Goal: Task Accomplishment & Management: Use online tool/utility

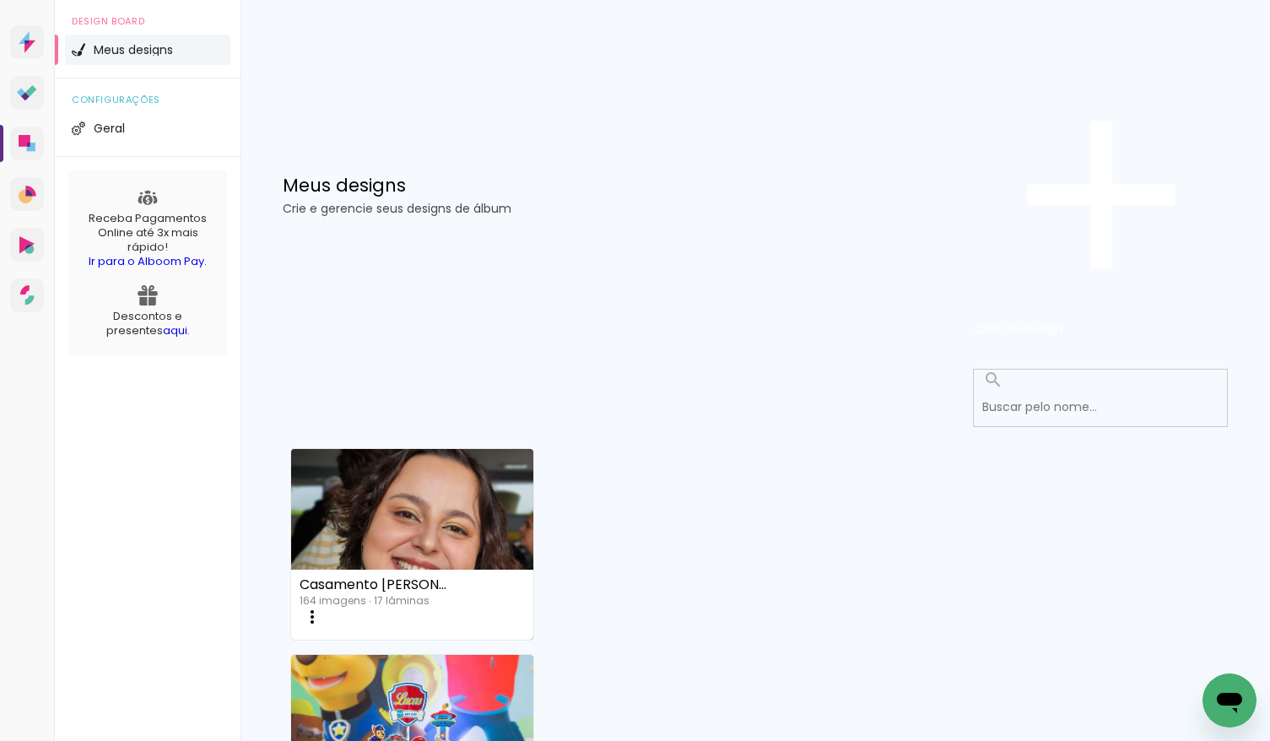
scroll to position [223, 0]
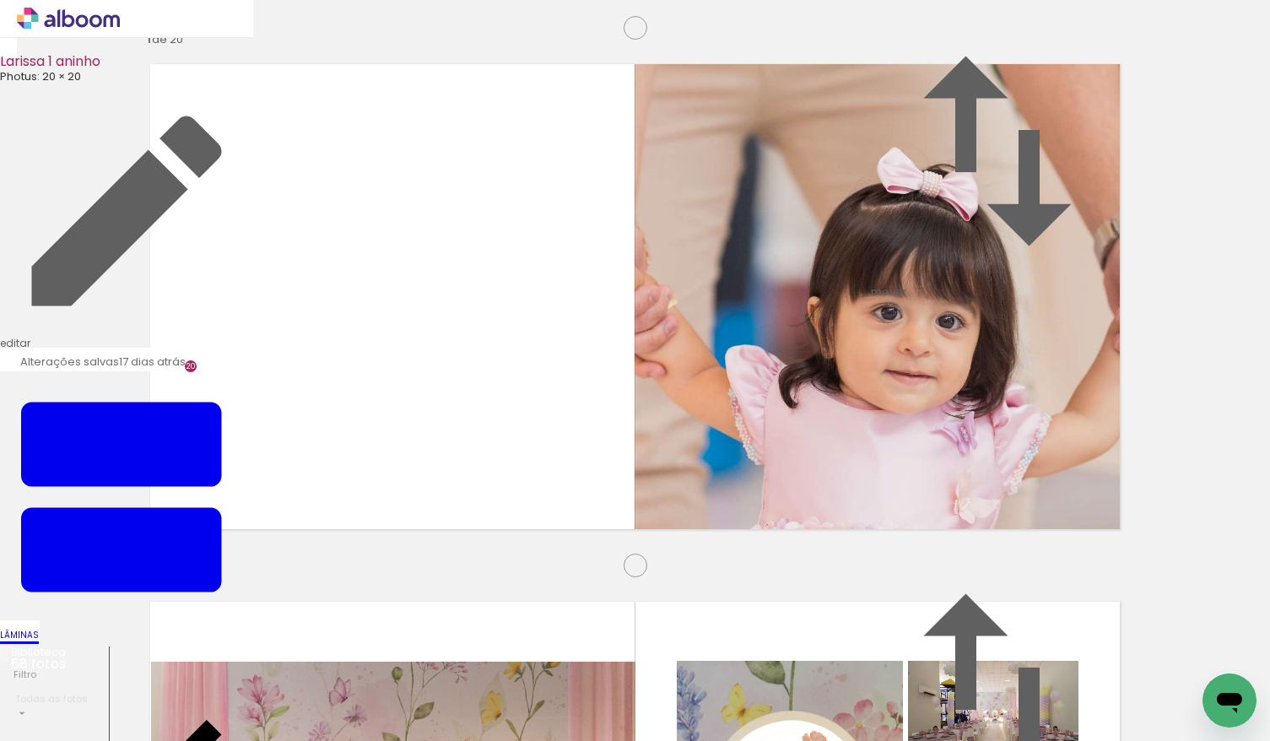
scroll to position [5435, 0]
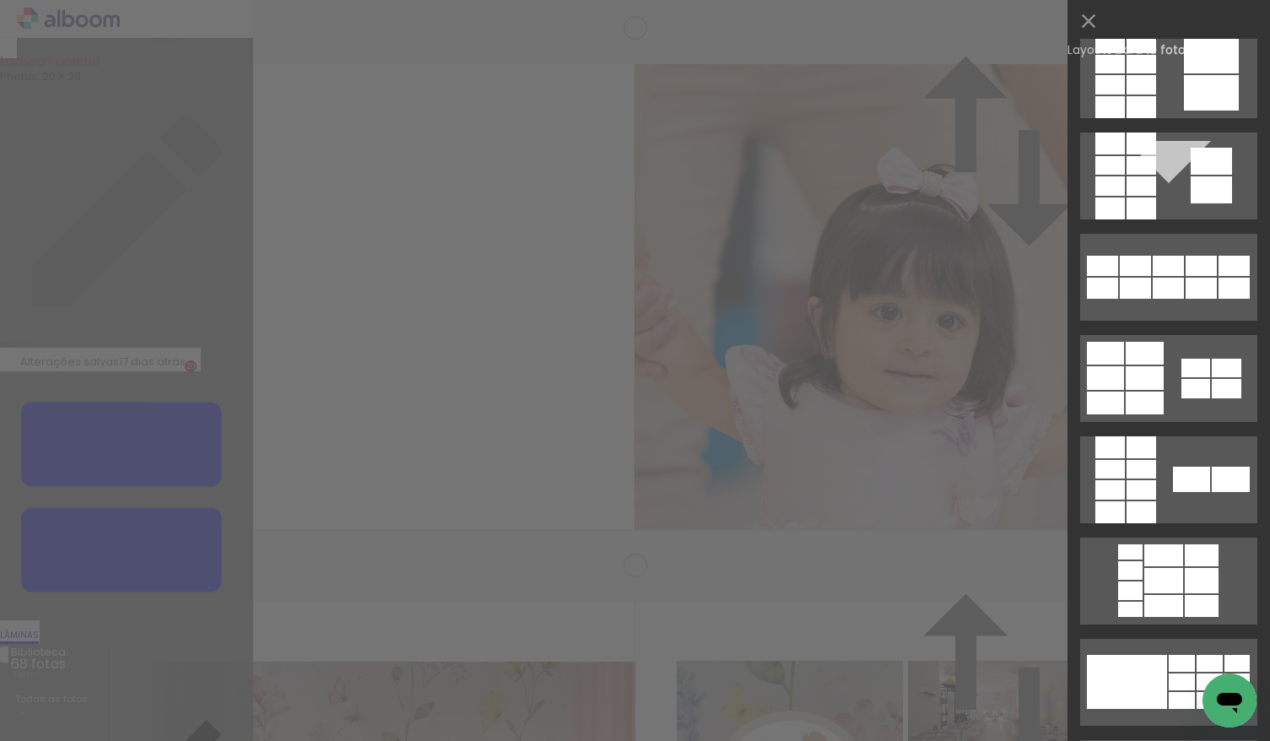
scroll to position [427, 0]
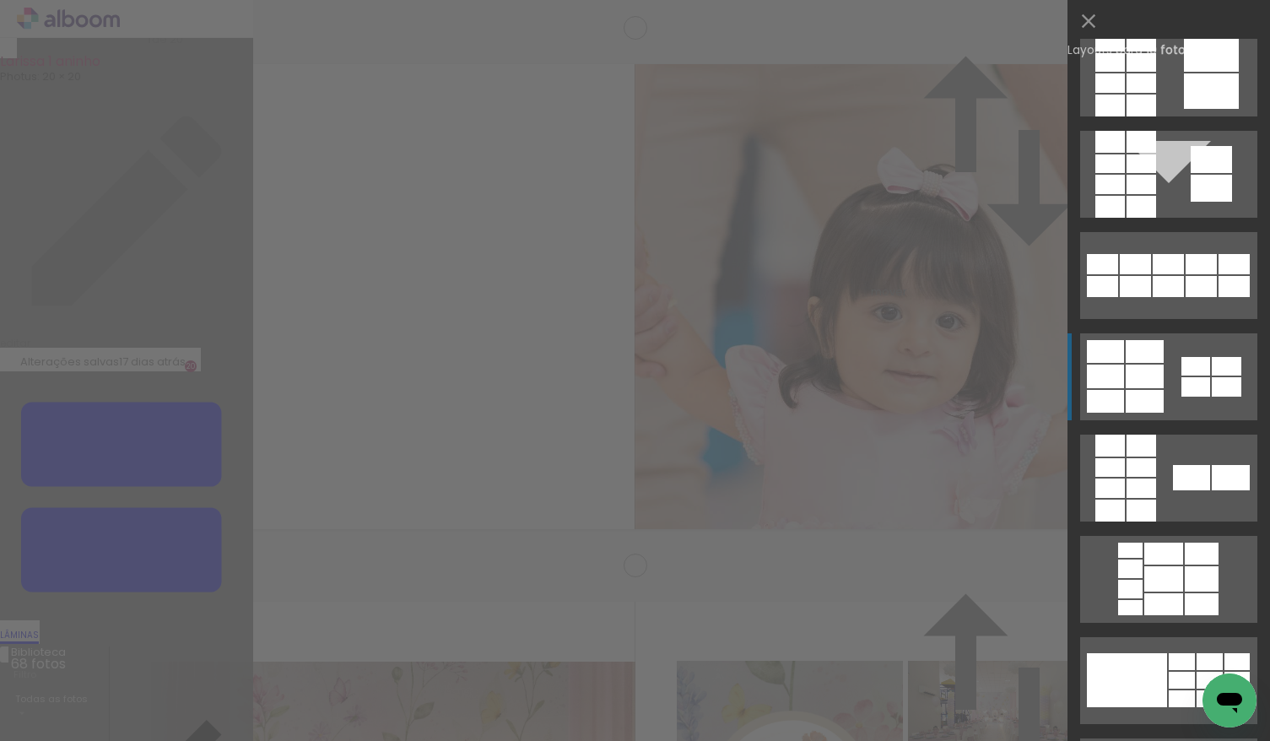
click at [1127, 360] on div at bounding box center [1145, 351] width 38 height 23
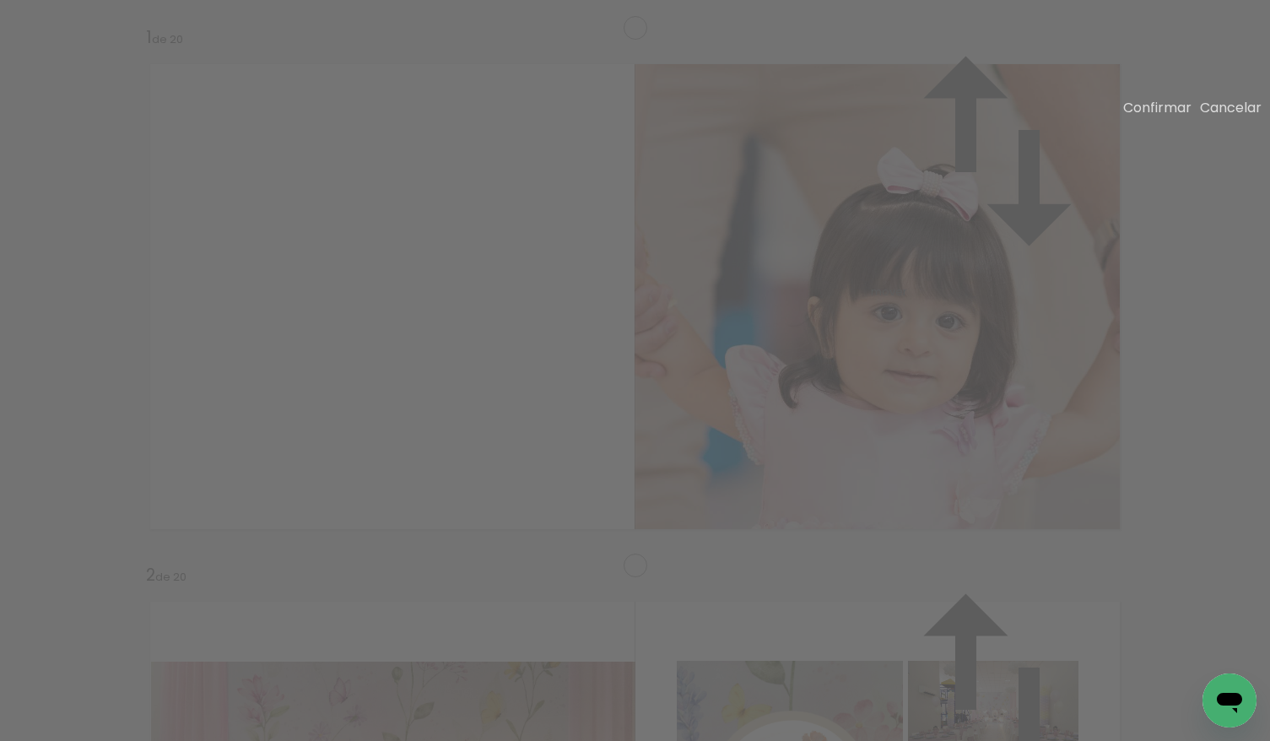
drag, startPoint x: 702, startPoint y: 250, endPoint x: 631, endPoint y: 157, distance: 116.8
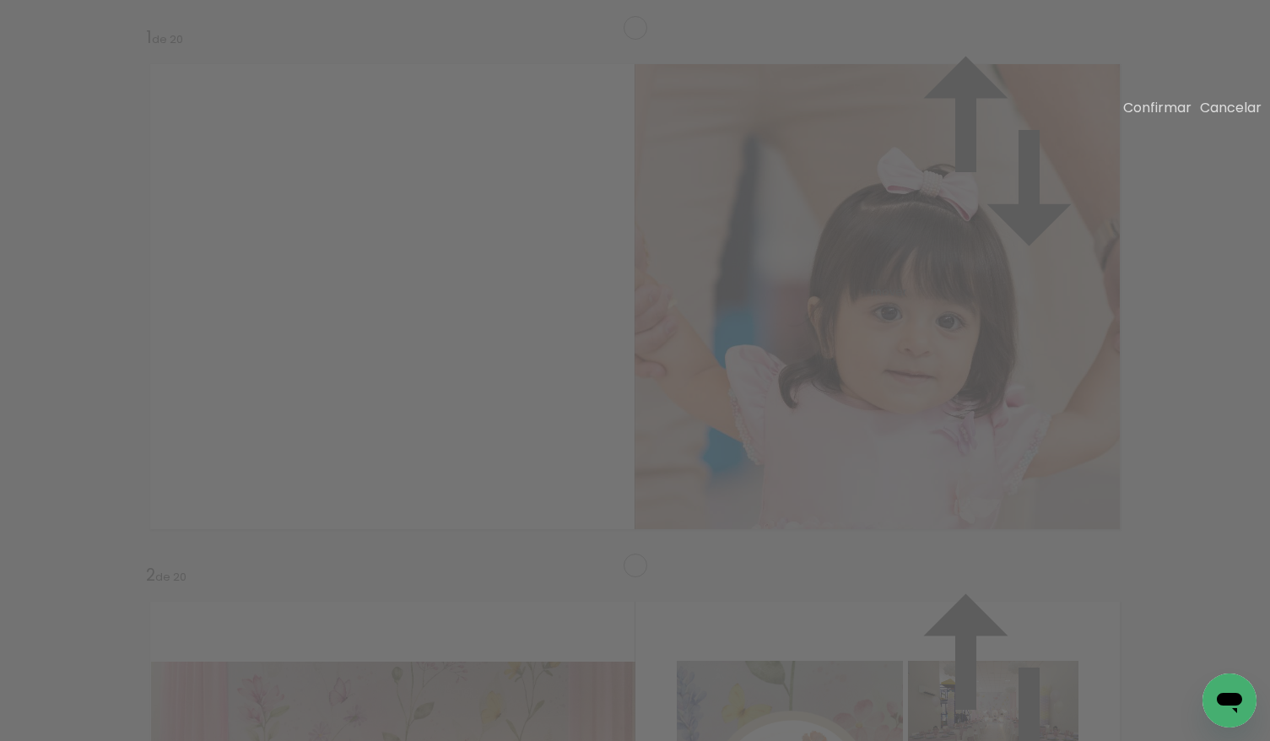
drag, startPoint x: 1046, startPoint y: 316, endPoint x: 1115, endPoint y: 319, distance: 68.4
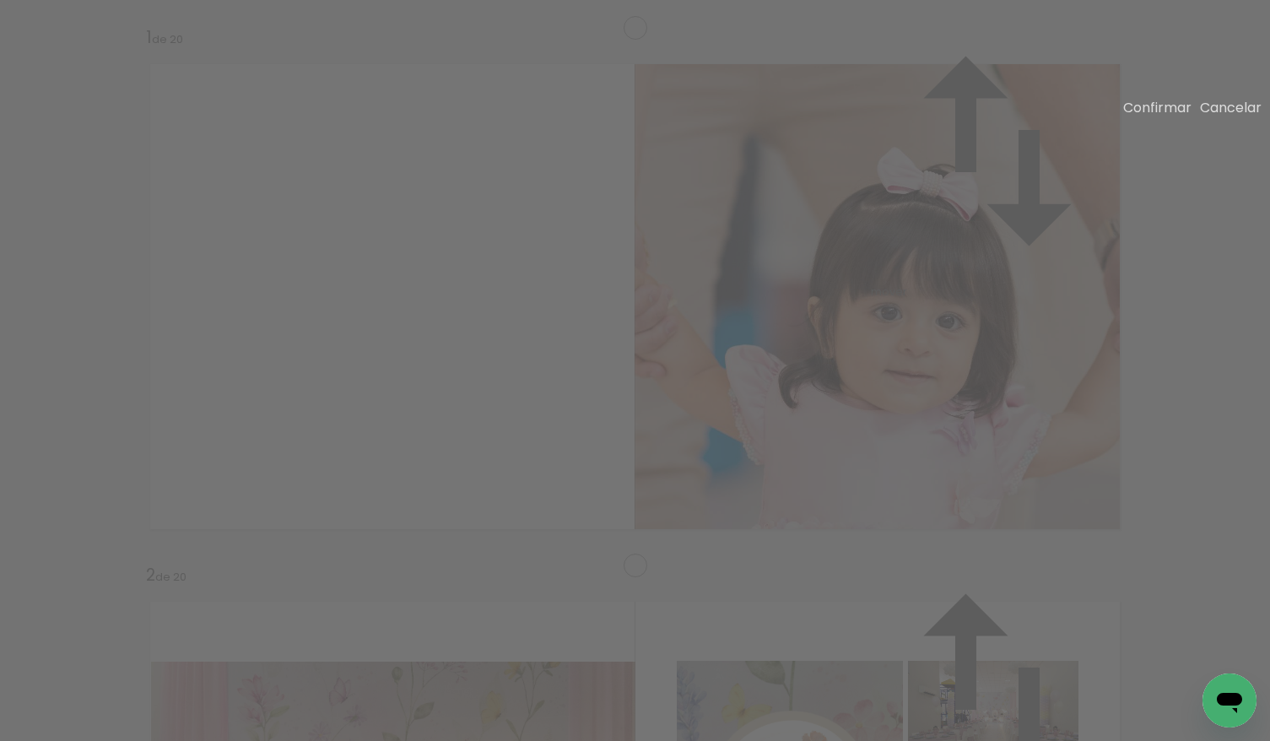
click at [0, 0] on slot "Cancelar" at bounding box center [0, 0] width 0 height 0
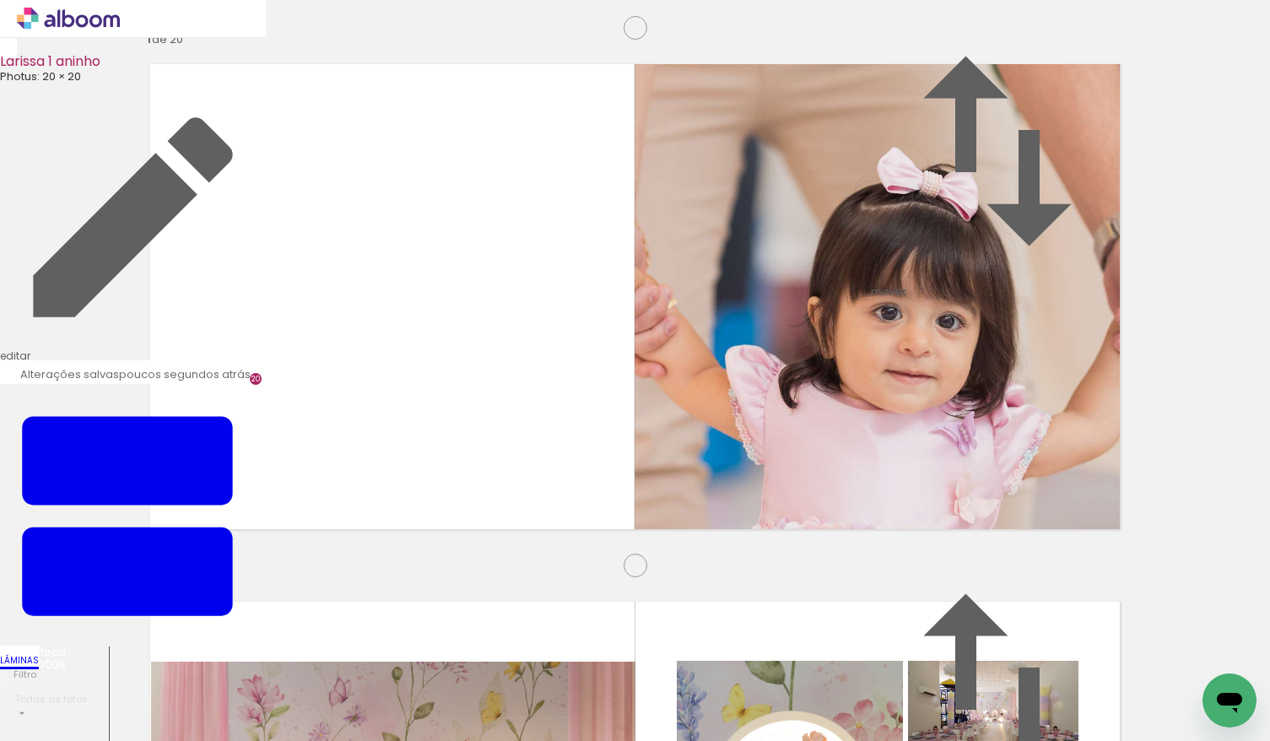
drag, startPoint x: 326, startPoint y: 339, endPoint x: 327, endPoint y: 422, distance: 82.7
click at [0, 0] on slot at bounding box center [0, 0] width 0 height 0
drag, startPoint x: 489, startPoint y: 325, endPoint x: 281, endPoint y: 306, distance: 208.4
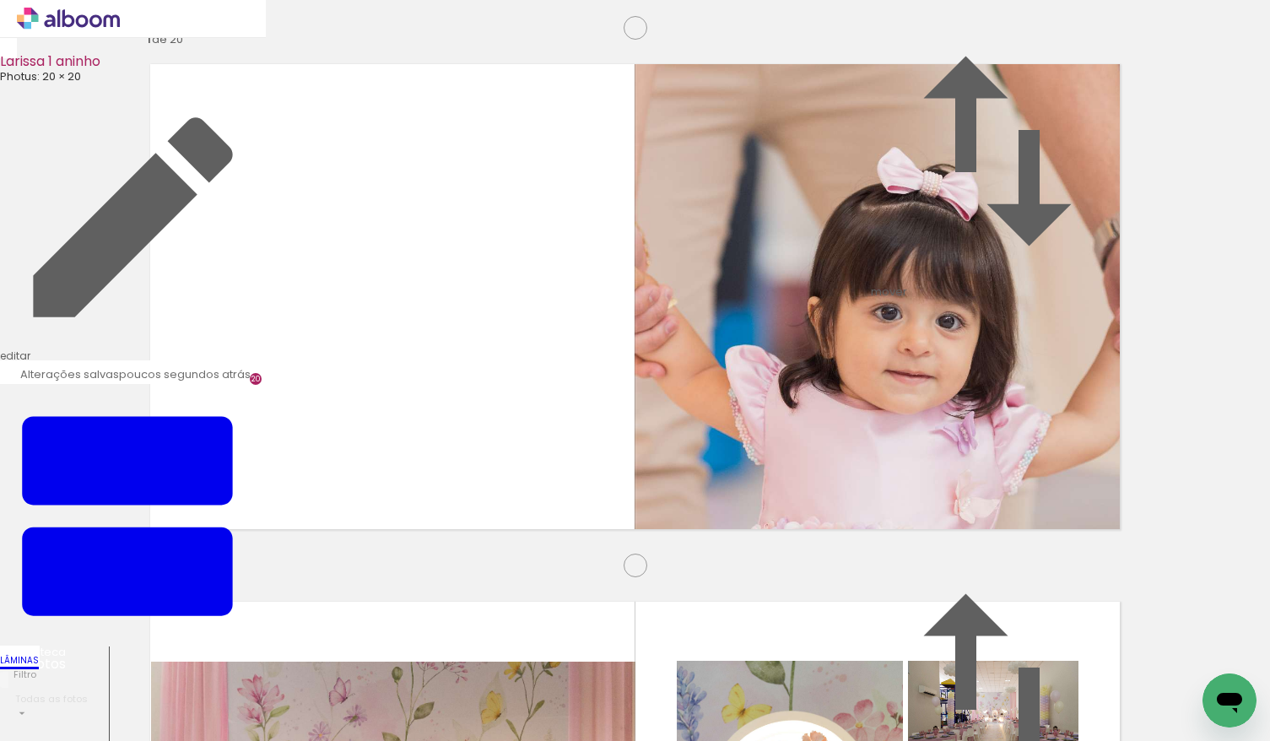
click at [0, 0] on slot at bounding box center [0, 0] width 0 height 0
drag, startPoint x: 766, startPoint y: 525, endPoint x: 495, endPoint y: 406, distance: 296.7
click at [0, 0] on slot at bounding box center [0, 0] width 0 height 0
drag, startPoint x: 1012, startPoint y: 516, endPoint x: 460, endPoint y: 295, distance: 594.9
click at [0, 0] on slot at bounding box center [0, 0] width 0 height 0
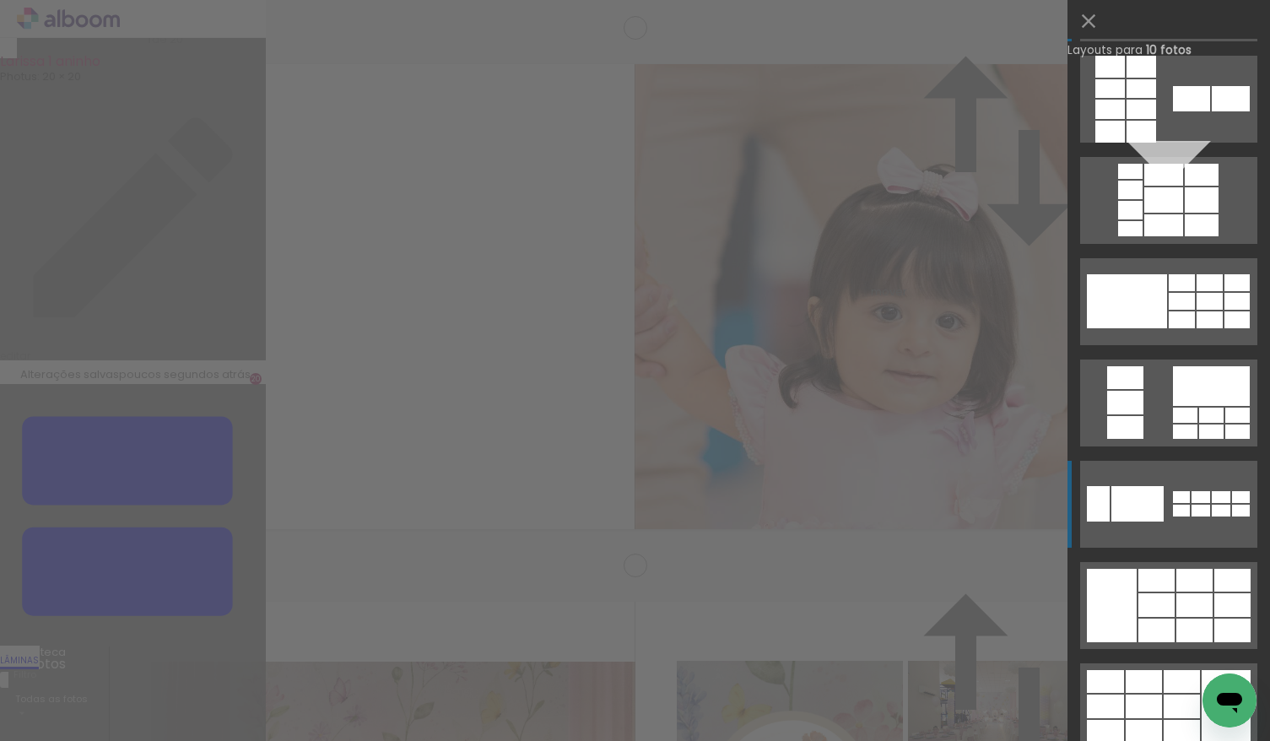
scroll to position [825, 0]
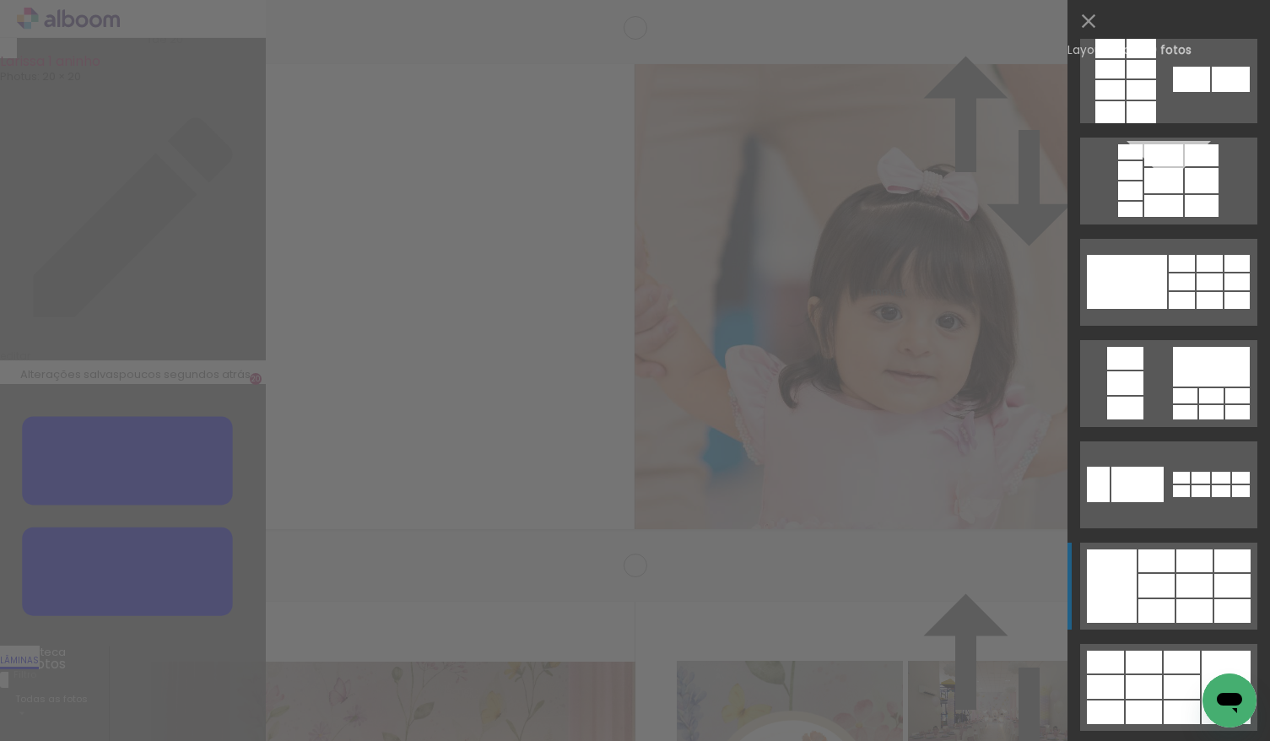
click at [1148, 587] on div at bounding box center [1156, 586] width 36 height 24
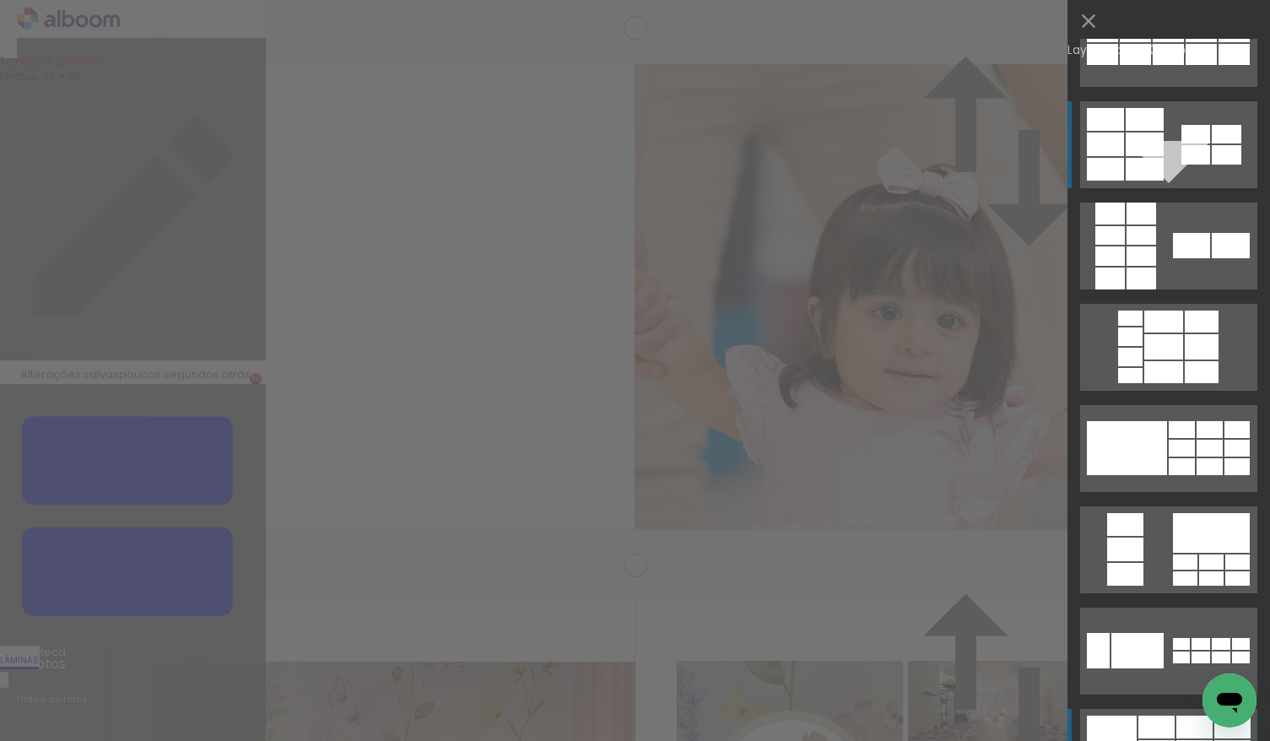
scroll to position [660, 0]
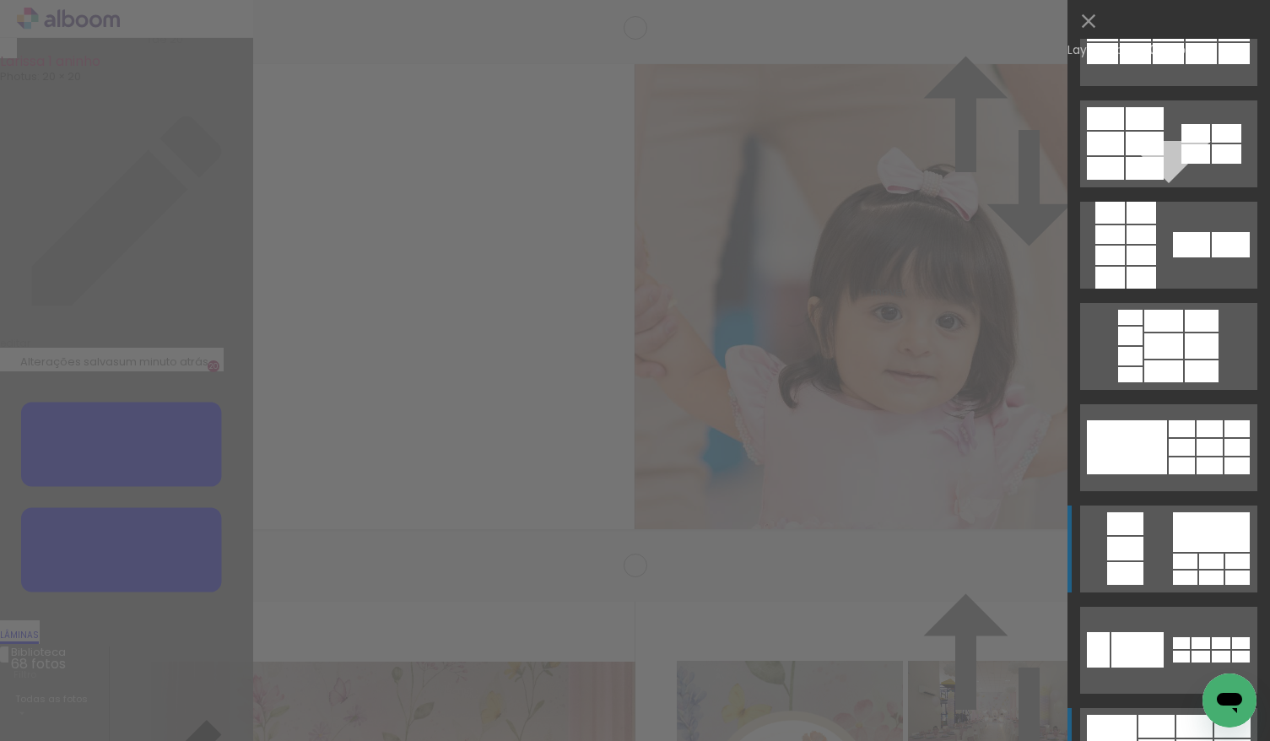
click at [1182, 558] on div at bounding box center [1185, 561] width 24 height 15
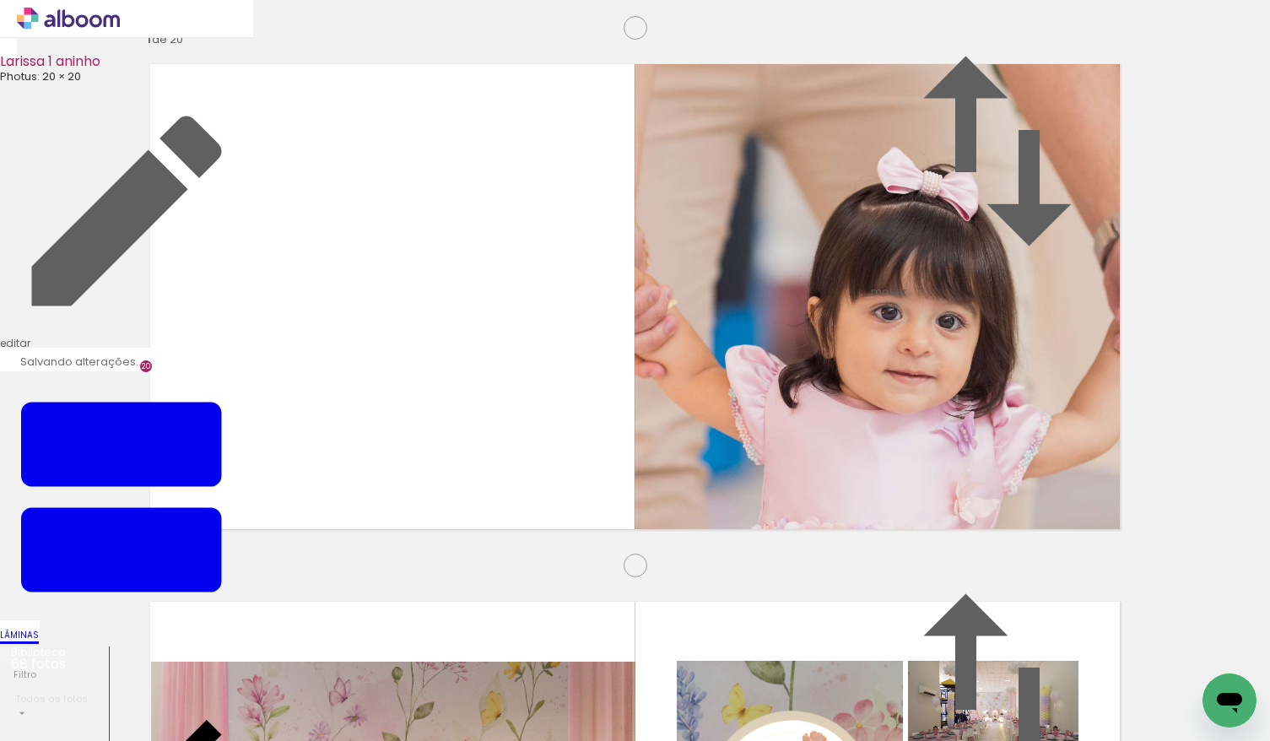
drag, startPoint x: 422, startPoint y: 540, endPoint x: 408, endPoint y: 284, distance: 256.1
click at [0, 0] on slot at bounding box center [0, 0] width 0 height 0
drag, startPoint x: 397, startPoint y: 262, endPoint x: 402, endPoint y: 276, distance: 15.0
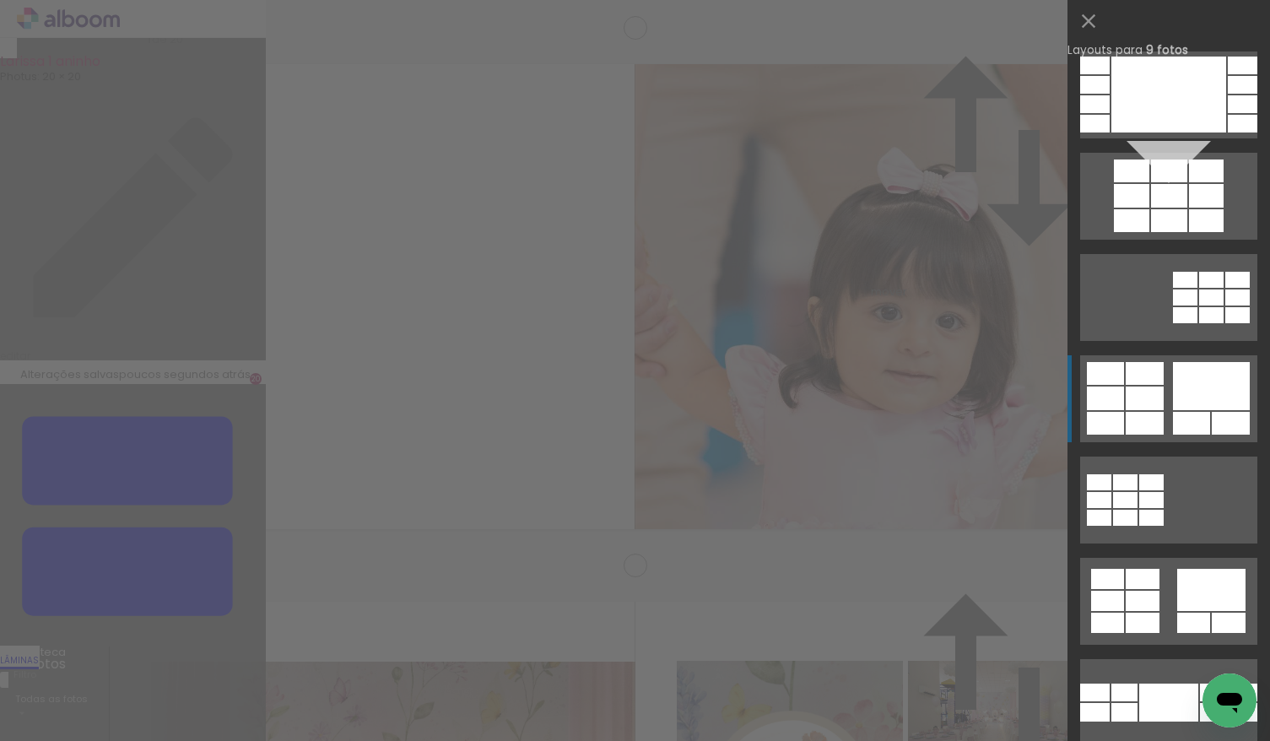
scroll to position [7547, 0]
click at [1194, 406] on div at bounding box center [1211, 386] width 77 height 48
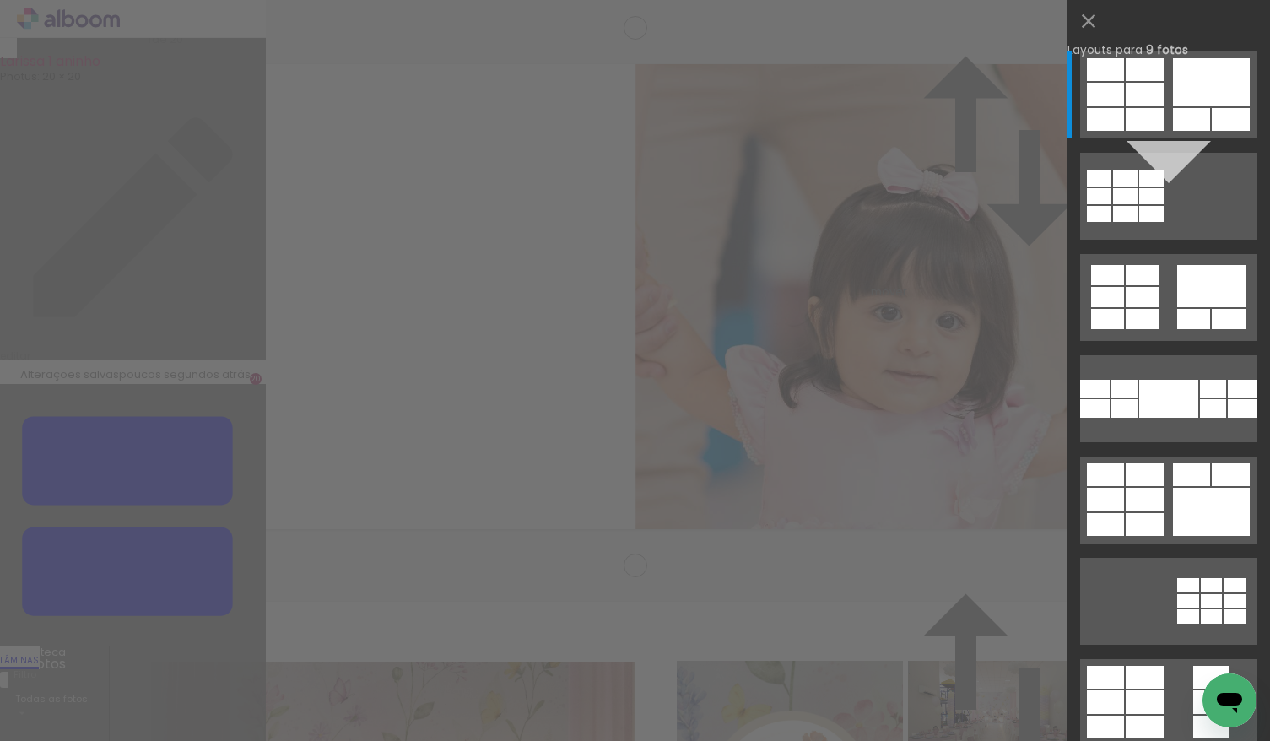
drag, startPoint x: 496, startPoint y: 435, endPoint x: 338, endPoint y: 318, distance: 196.6
click at [0, 0] on slot at bounding box center [0, 0] width 0 height 0
click at [1089, 30] on iron-icon at bounding box center [1089, 21] width 24 height 24
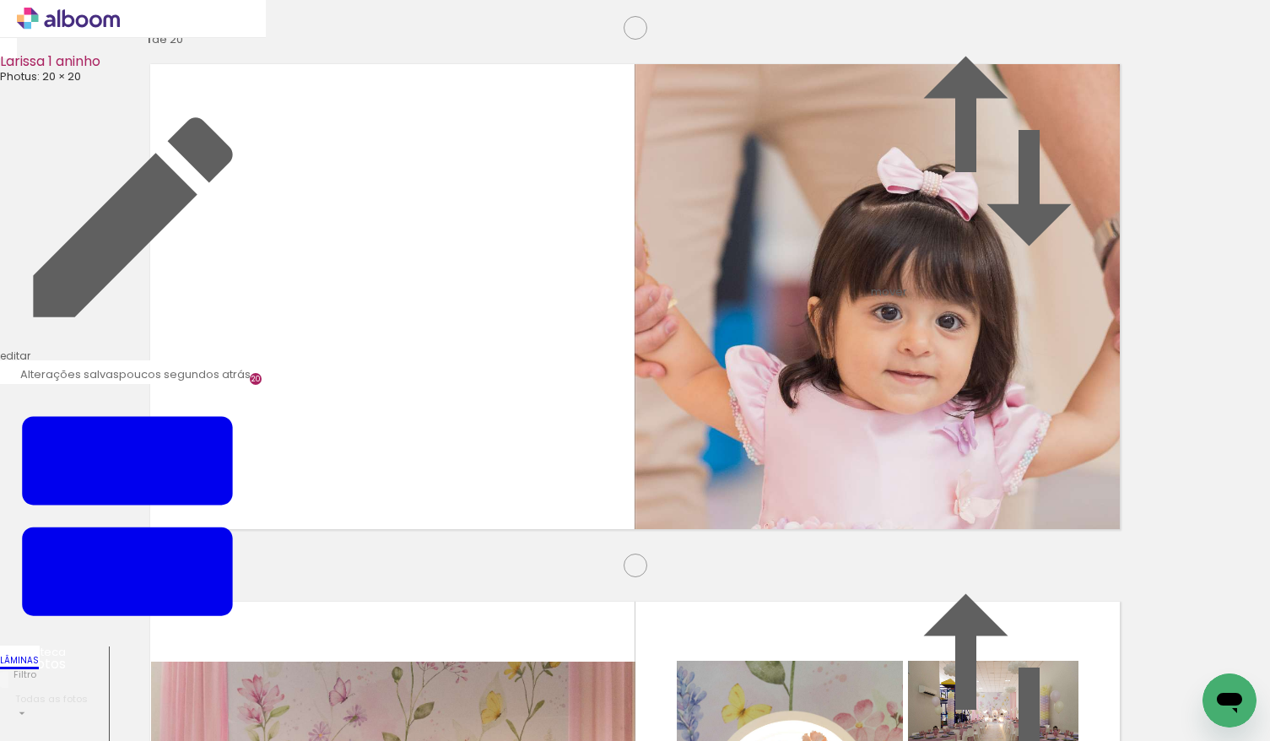
drag, startPoint x: 776, startPoint y: 529, endPoint x: 364, endPoint y: 281, distance: 481.5
click at [0, 0] on slot at bounding box center [0, 0] width 0 height 0
drag, startPoint x: 962, startPoint y: 514, endPoint x: 254, endPoint y: 516, distance: 708.1
click at [0, 0] on slot at bounding box center [0, 0] width 0 height 0
drag, startPoint x: 495, startPoint y: 515, endPoint x: 788, endPoint y: 488, distance: 294.1
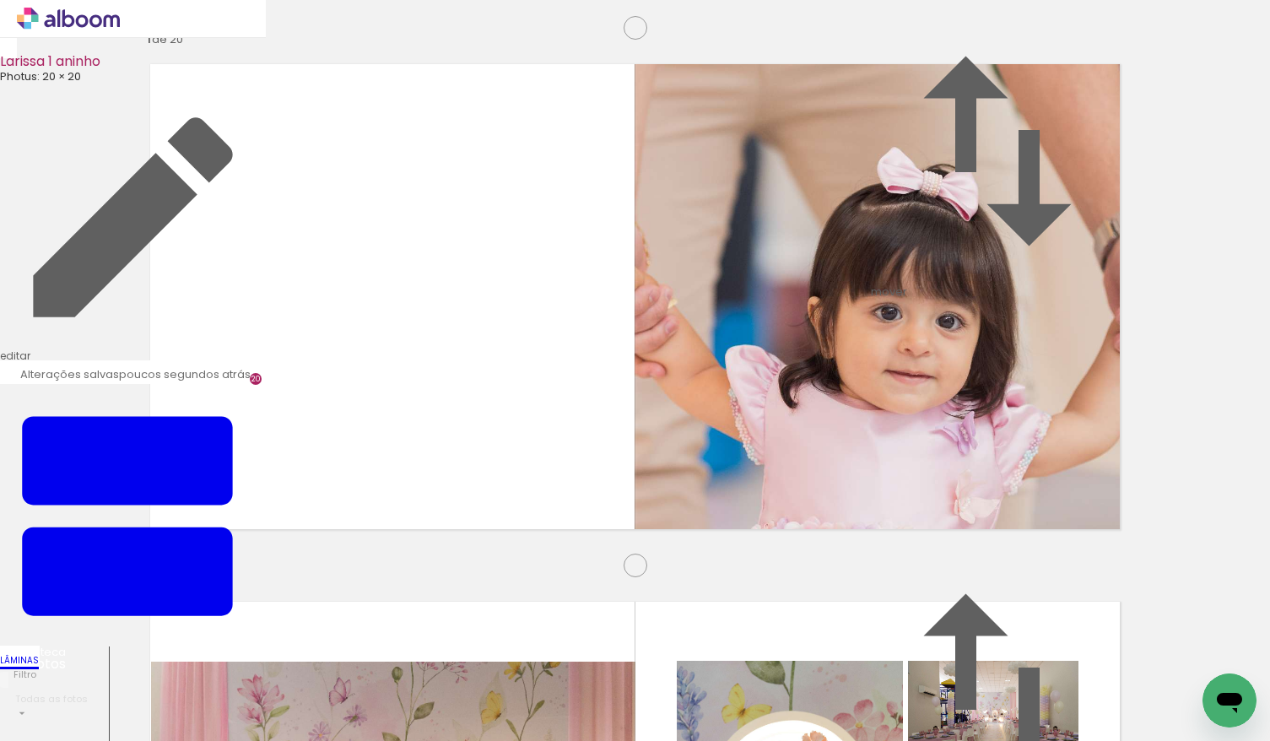
click at [0, 0] on slot at bounding box center [0, 0] width 0 height 0
drag, startPoint x: 397, startPoint y: 295, endPoint x: 393, endPoint y: 278, distance: 17.4
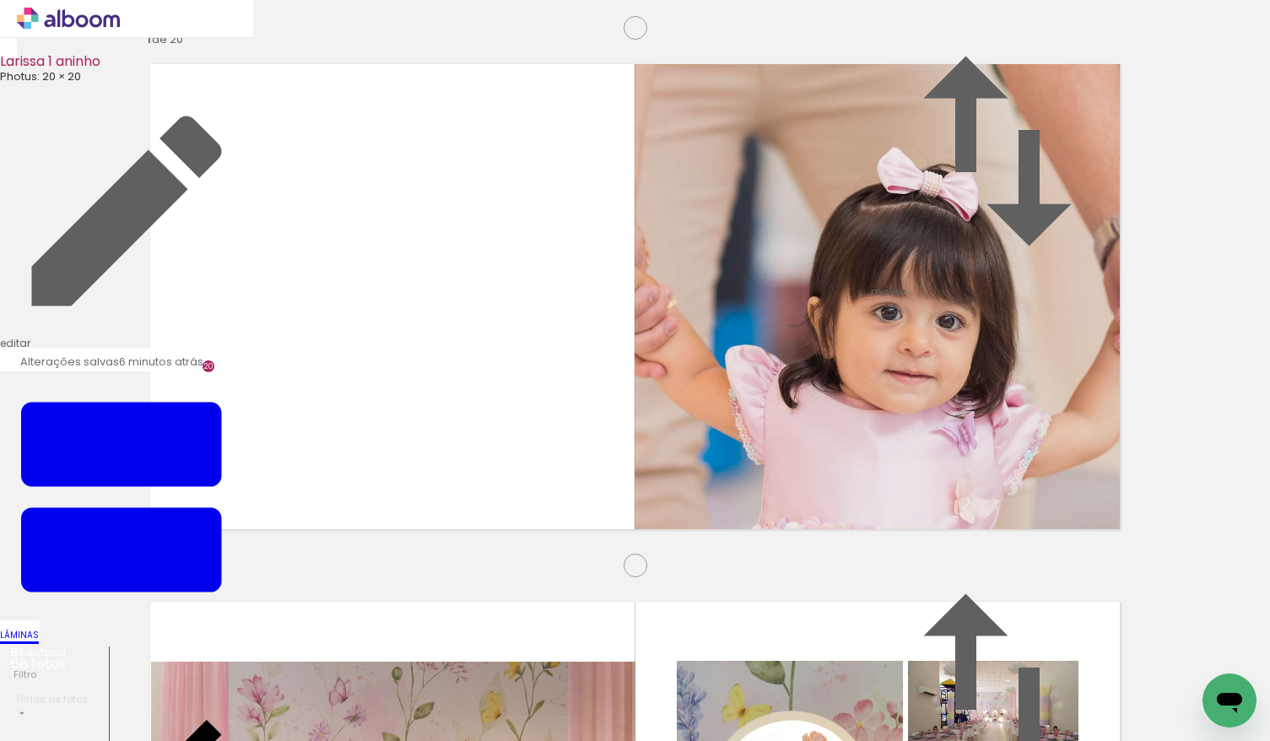
scroll to position [8654, 0]
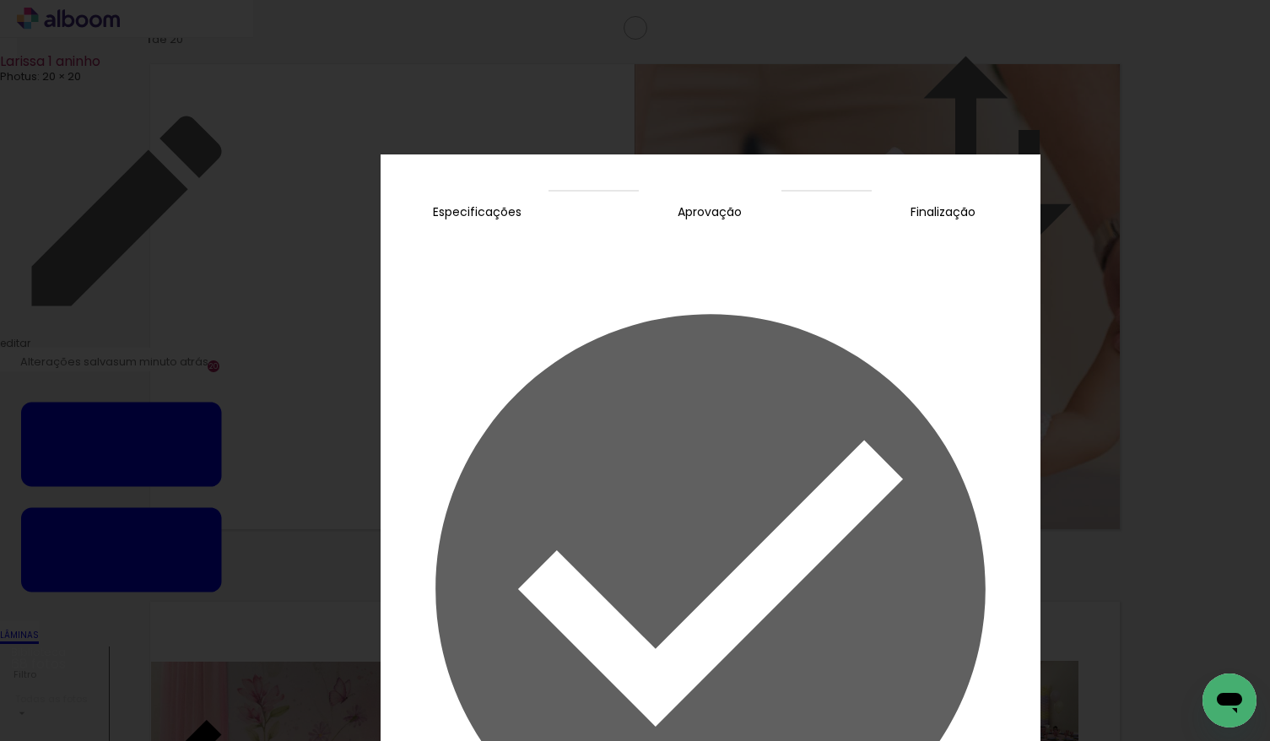
click at [0, 0] on slot "Concluir" at bounding box center [0, 0] width 0 height 0
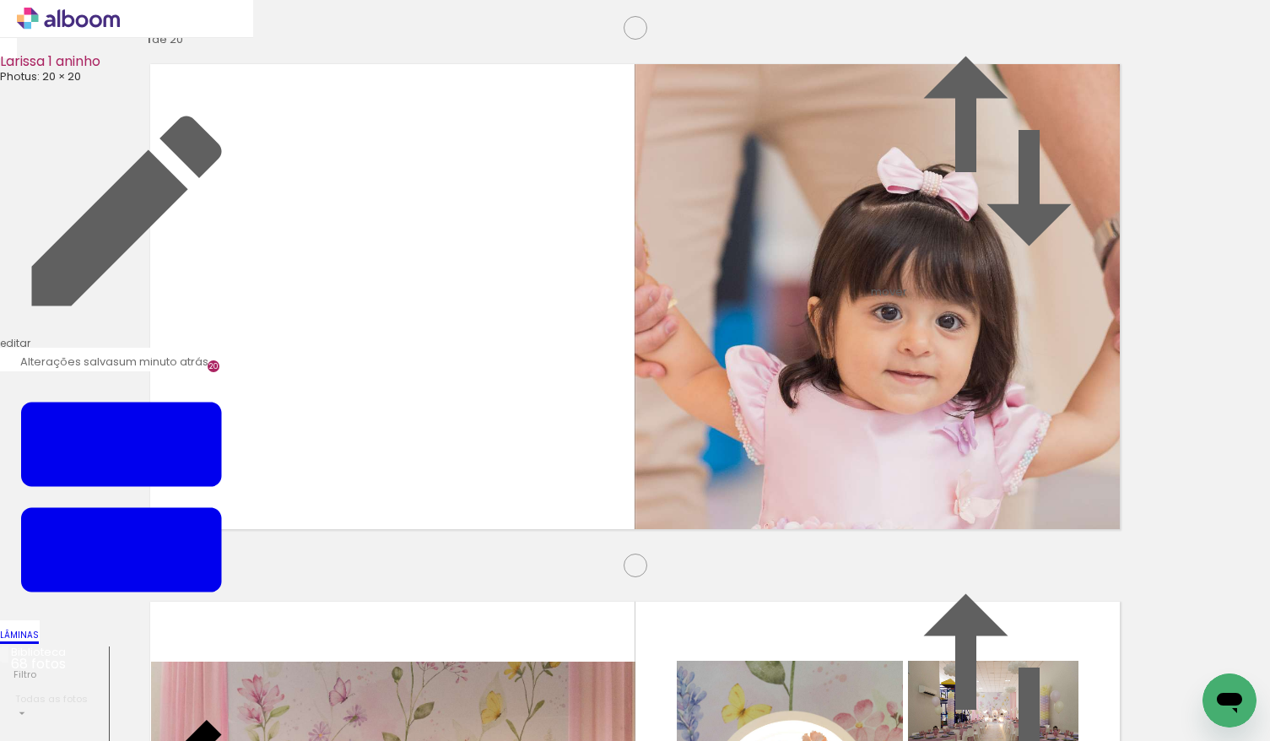
click at [80, 24] on icon at bounding box center [68, 19] width 103 height 22
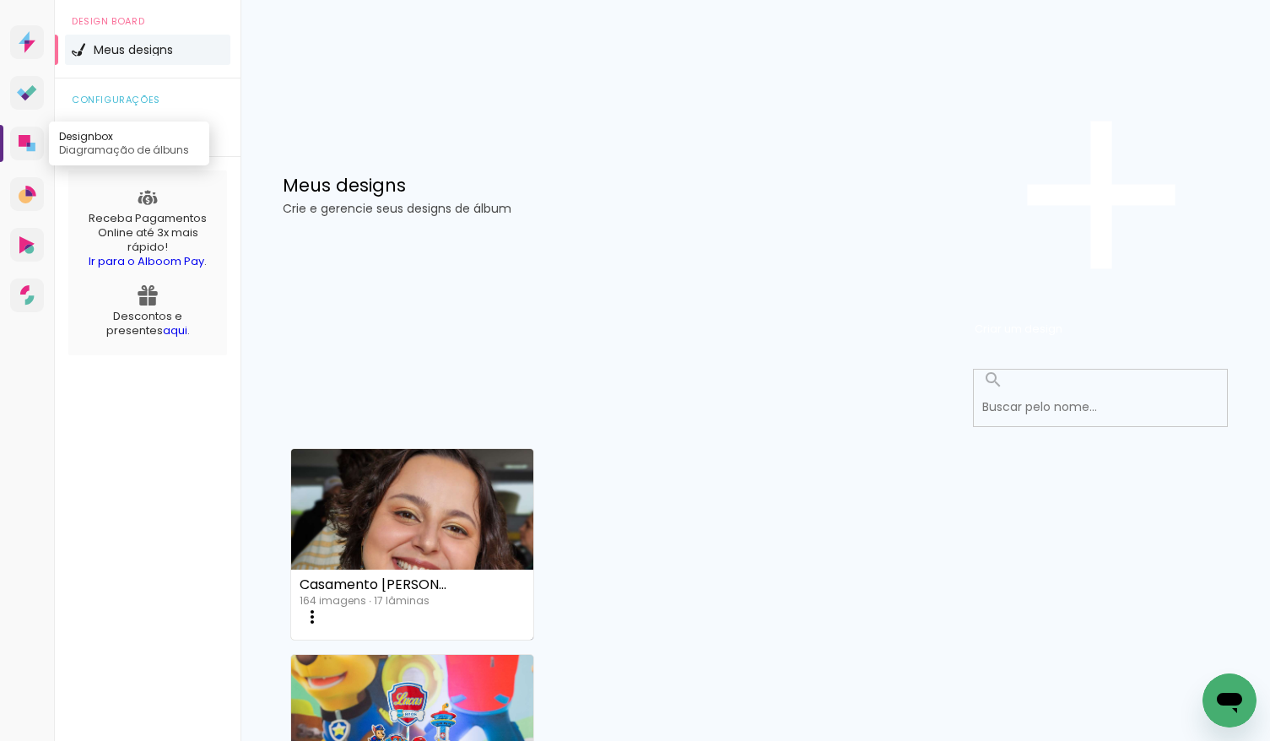
click at [25, 147] on icon at bounding box center [25, 141] width 12 height 12
click at [23, 147] on icon at bounding box center [25, 141] width 12 height 12
click at [23, 110] on link "Proof Sistema de seleção e venda de fotos" at bounding box center [27, 93] width 34 height 34
